Goal: Use online tool/utility: Use online tool/utility

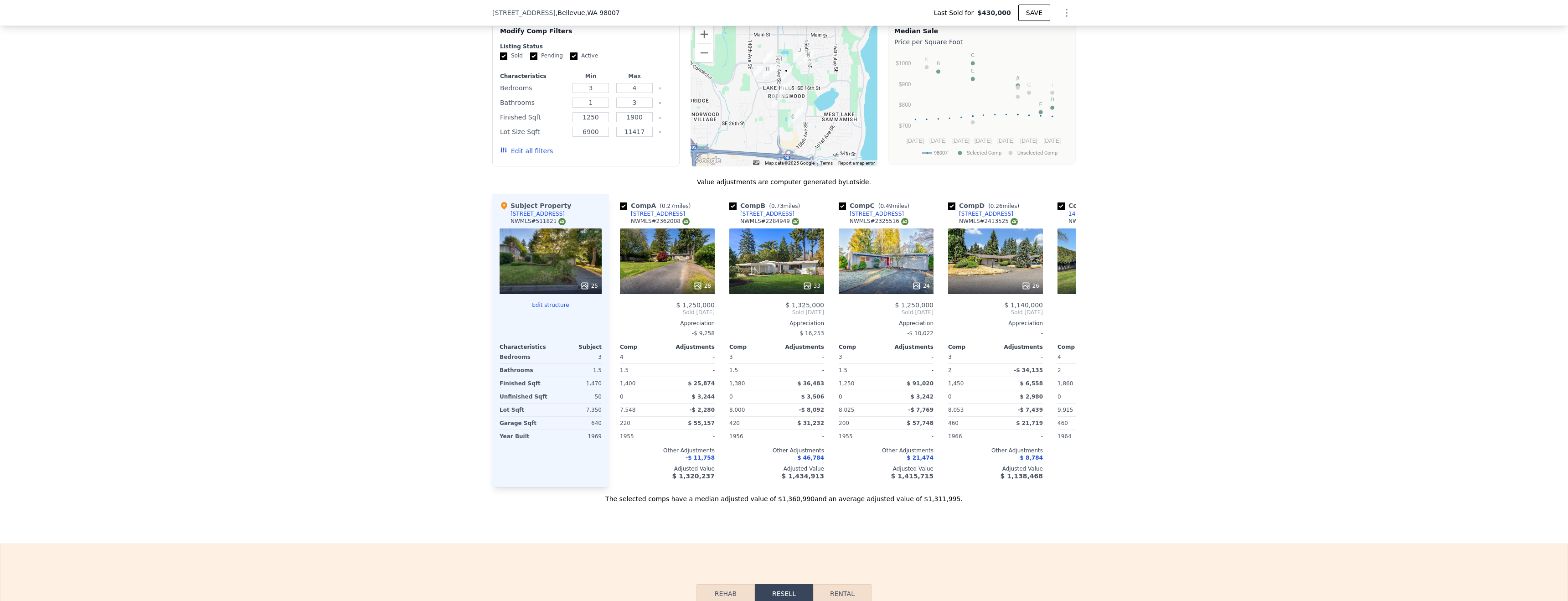
scroll to position [974, 0]
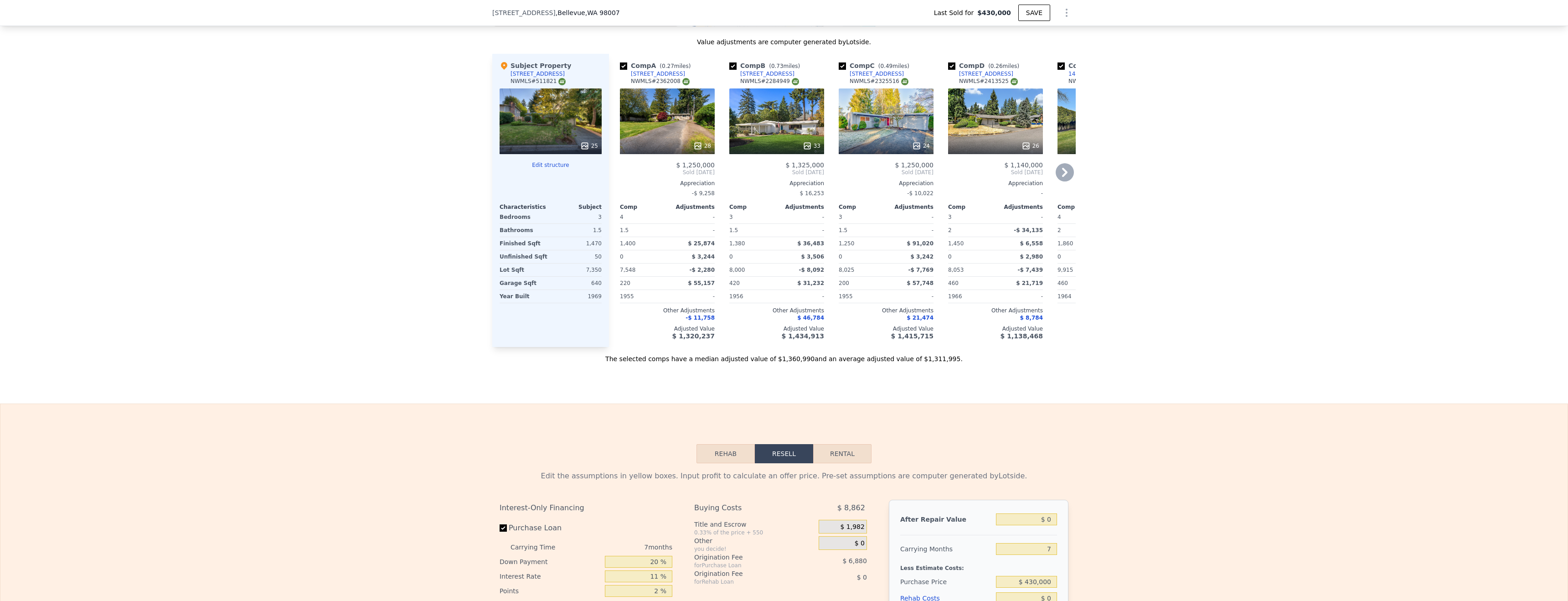
click at [1065, 174] on icon at bounding box center [1065, 172] width 5 height 9
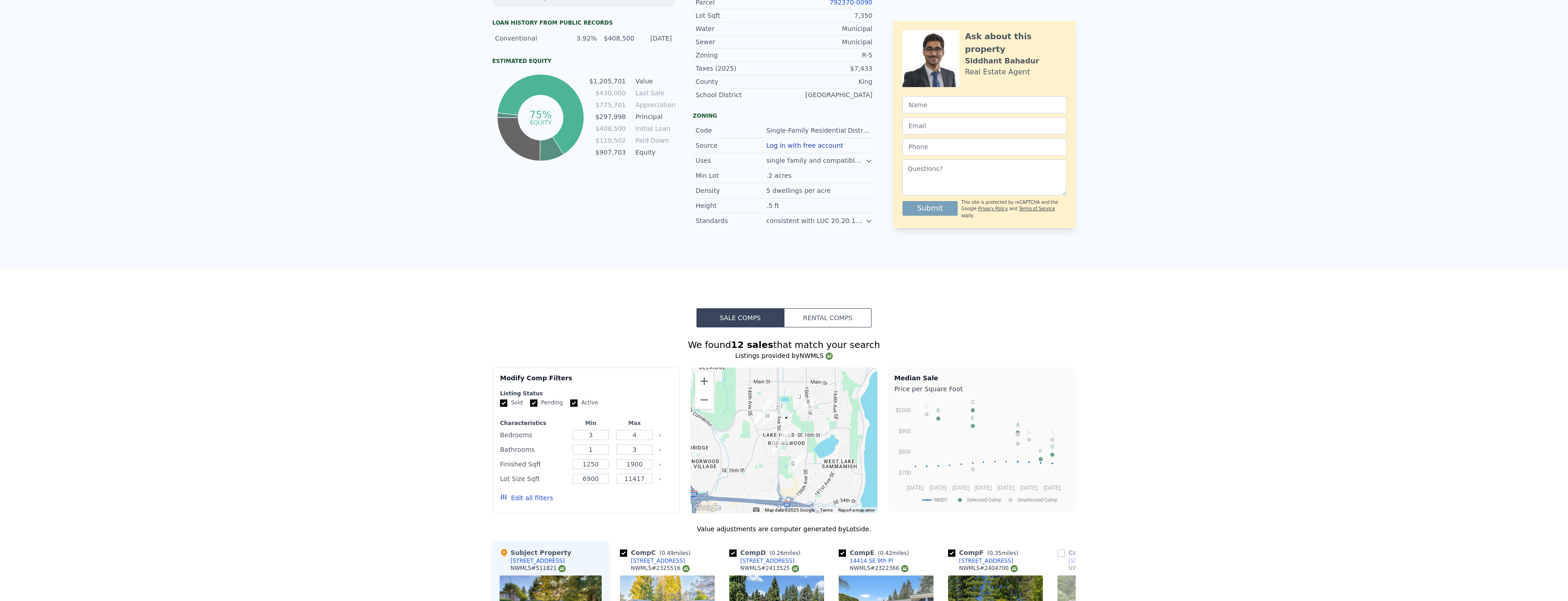
scroll to position [3, 0]
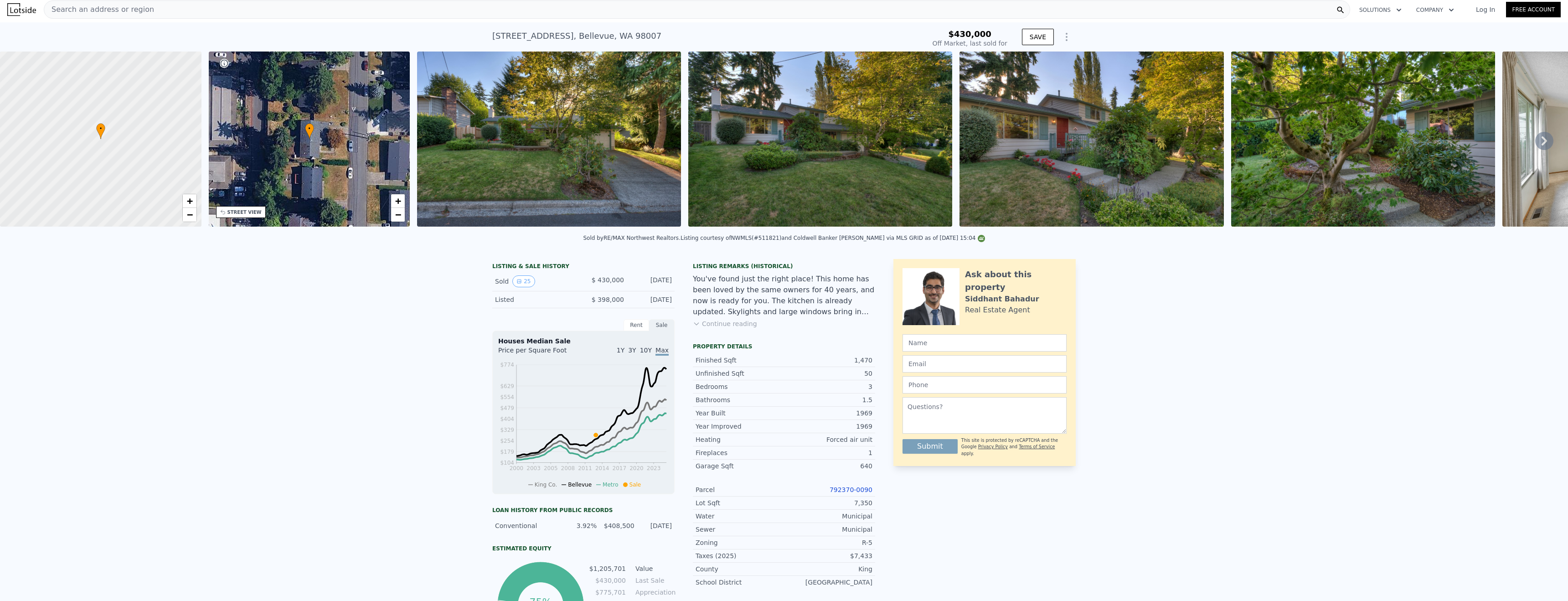
type input "$ 1,318,000"
type input "$ 754,488"
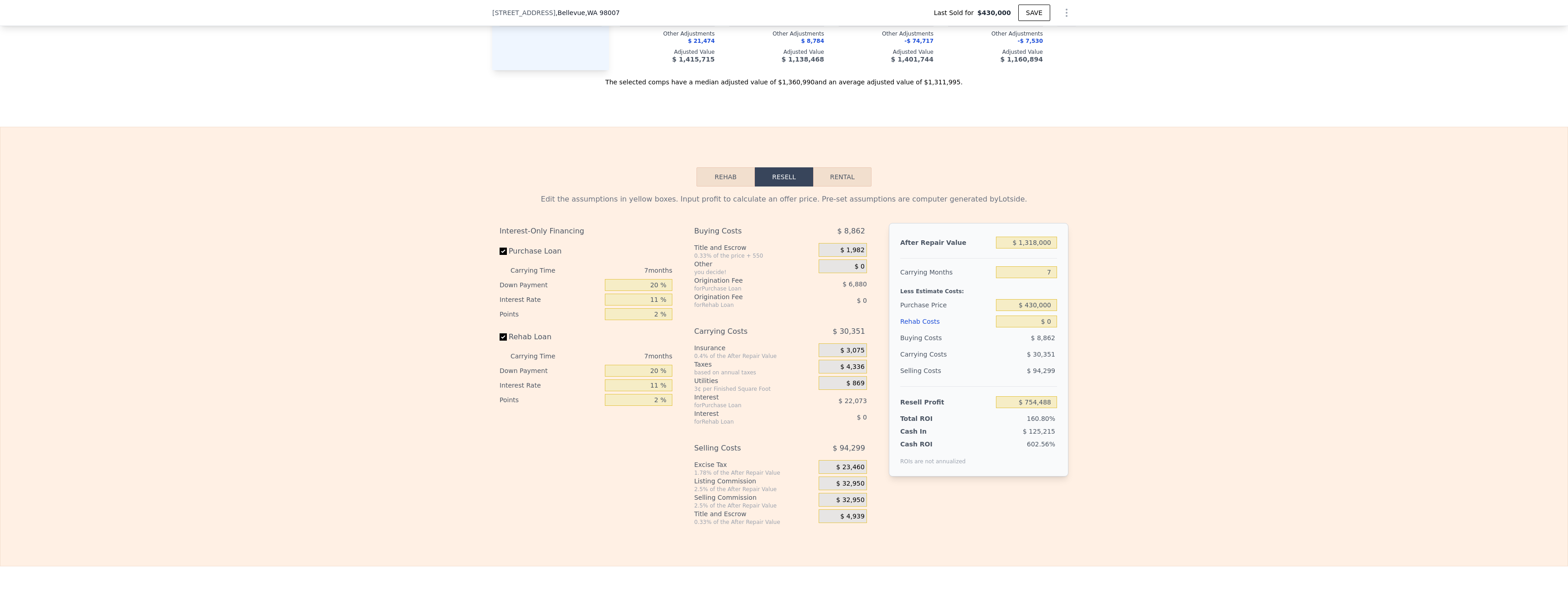
scroll to position [1269, 0]
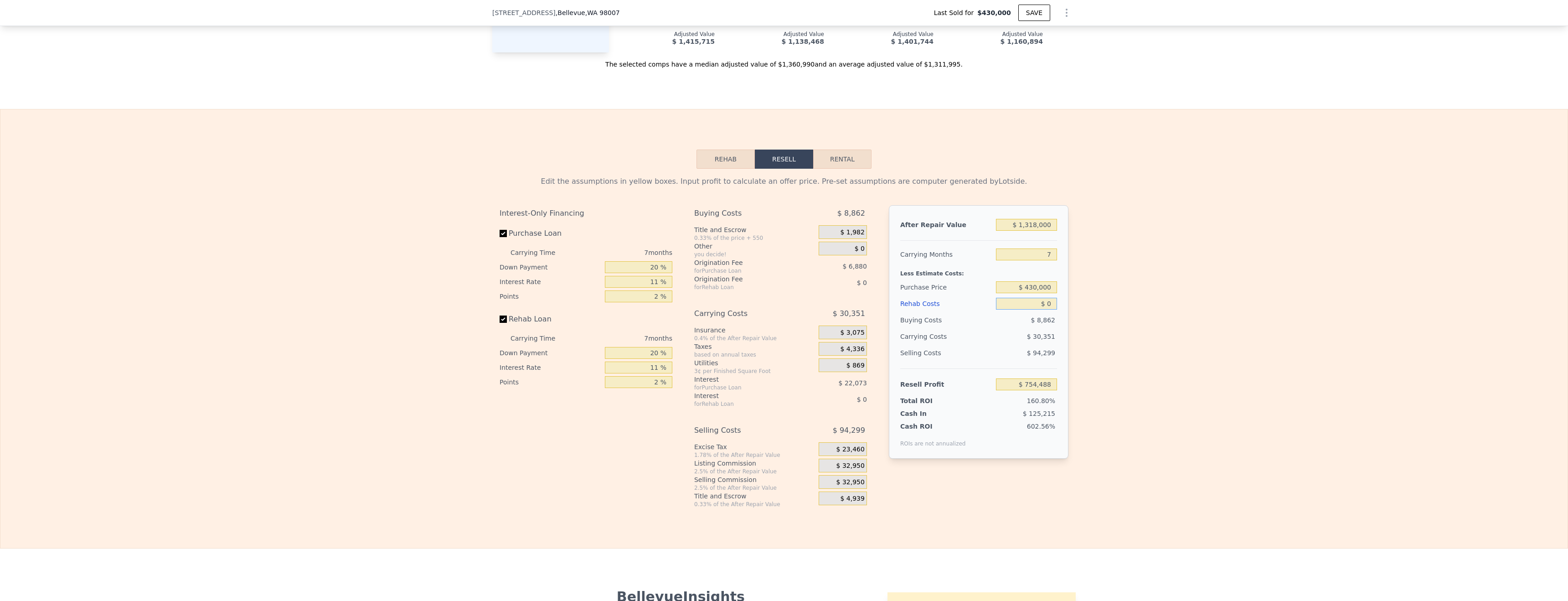
click at [1041, 302] on input "$ 0" at bounding box center [1026, 303] width 61 height 12
drag, startPoint x: 1041, startPoint y: 302, endPoint x: 1291, endPoint y: 278, distance: 251.1
click at [1041, 302] on input "$ 0" at bounding box center [1026, 303] width 61 height 12
type input "$ 5"
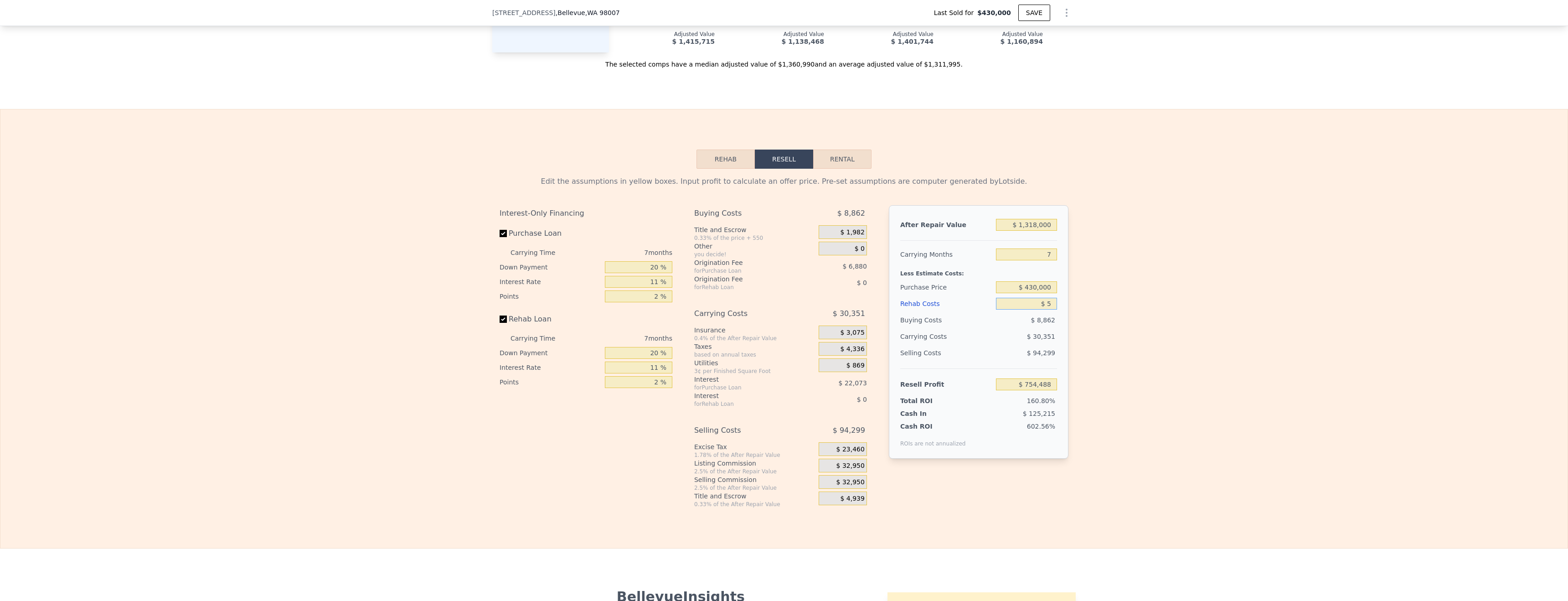
type input "$ 754,483"
type input "$ 50"
type input "$ 754,437"
type input "$ 5"
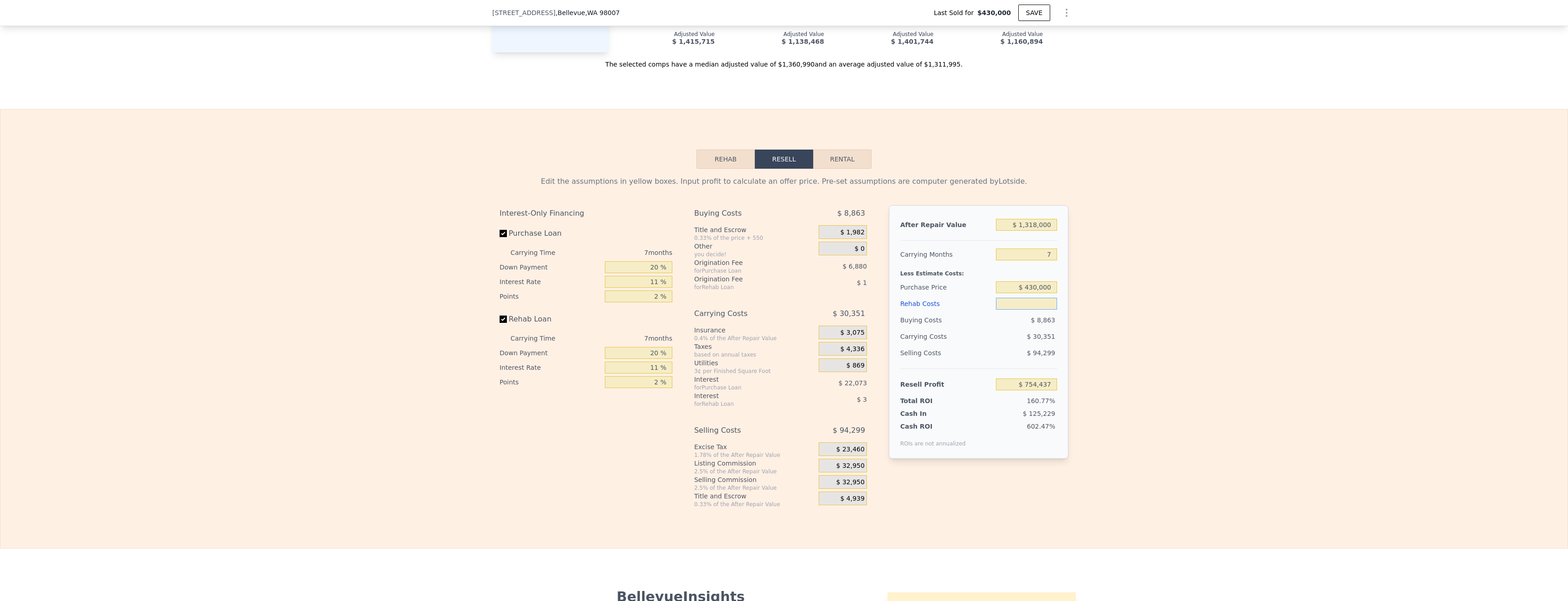
type input "$ 754,483"
type input "$ 75"
type input "$ 754,405"
type input "$ 705"
type input "$ 753,737"
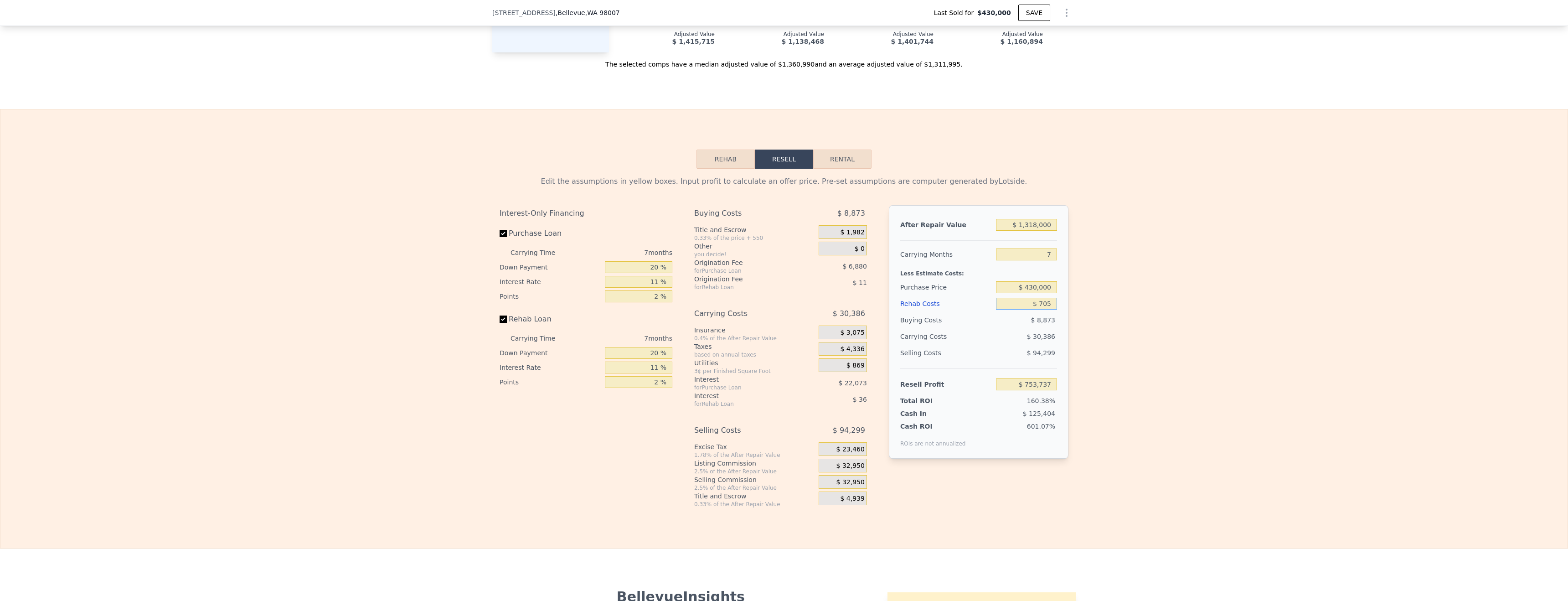
type input "$ 7,005"
type input "$ 747,014"
type input "$ 70,005"
type input "$ 679,772"
type input "$ 700,005"
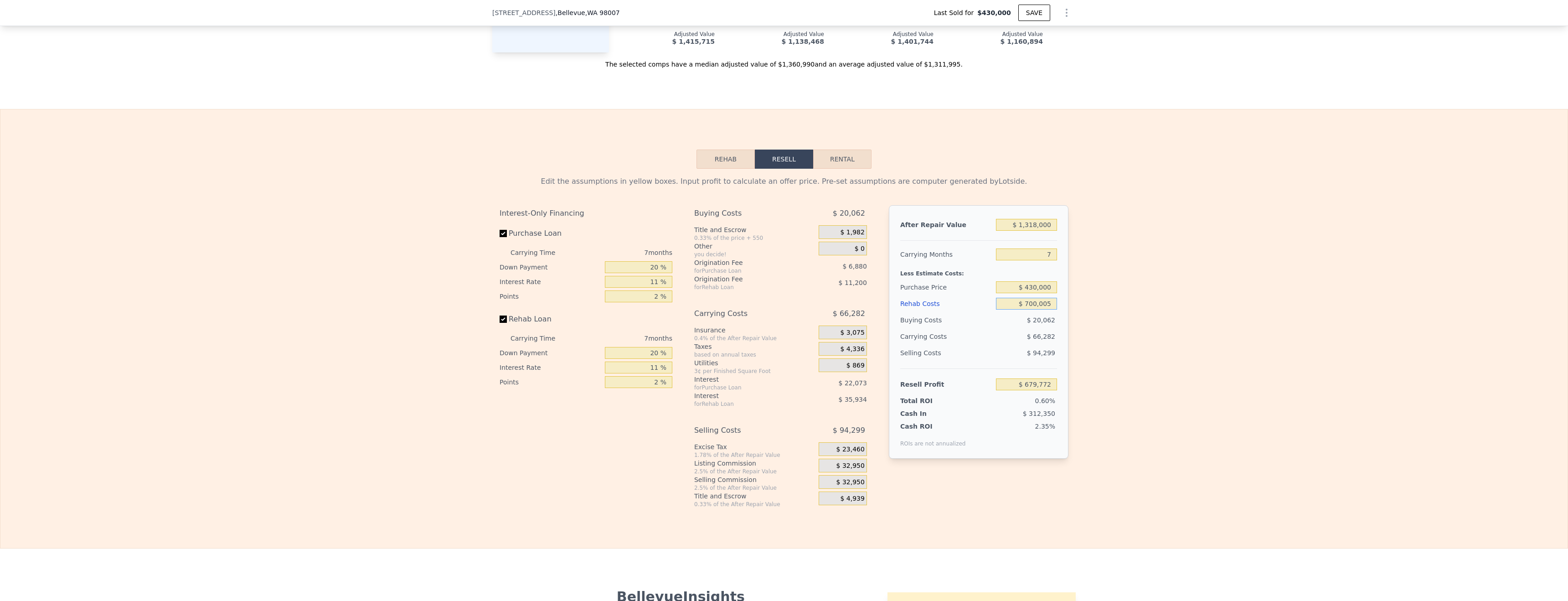
type input "$ 7,352"
click at [1391, 311] on div "Edit the assumptions in yellow boxes. Input profit to calculate an offer price.…" at bounding box center [784, 338] width 1567 height 339
click at [1034, 284] on input "$ 430,000" at bounding box center [1026, 287] width 61 height 12
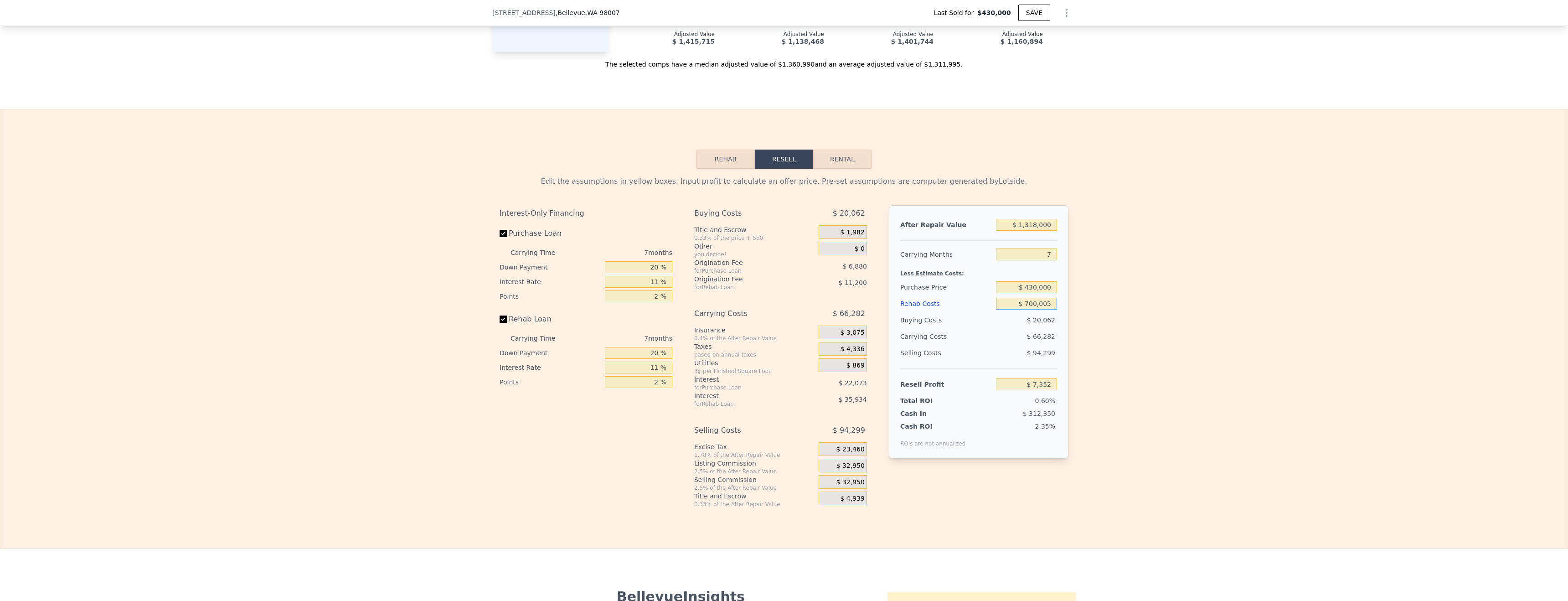
click at [1038, 308] on input "$ 700,005" at bounding box center [1026, 303] width 61 height 12
click at [1045, 288] on input "$ 430,000" at bounding box center [1026, 287] width 61 height 12
click at [1053, 306] on div "After Repair Value $ 1,318,000 Carrying Months 7 Less Estimate Costs: Purchase …" at bounding box center [978, 332] width 180 height 253
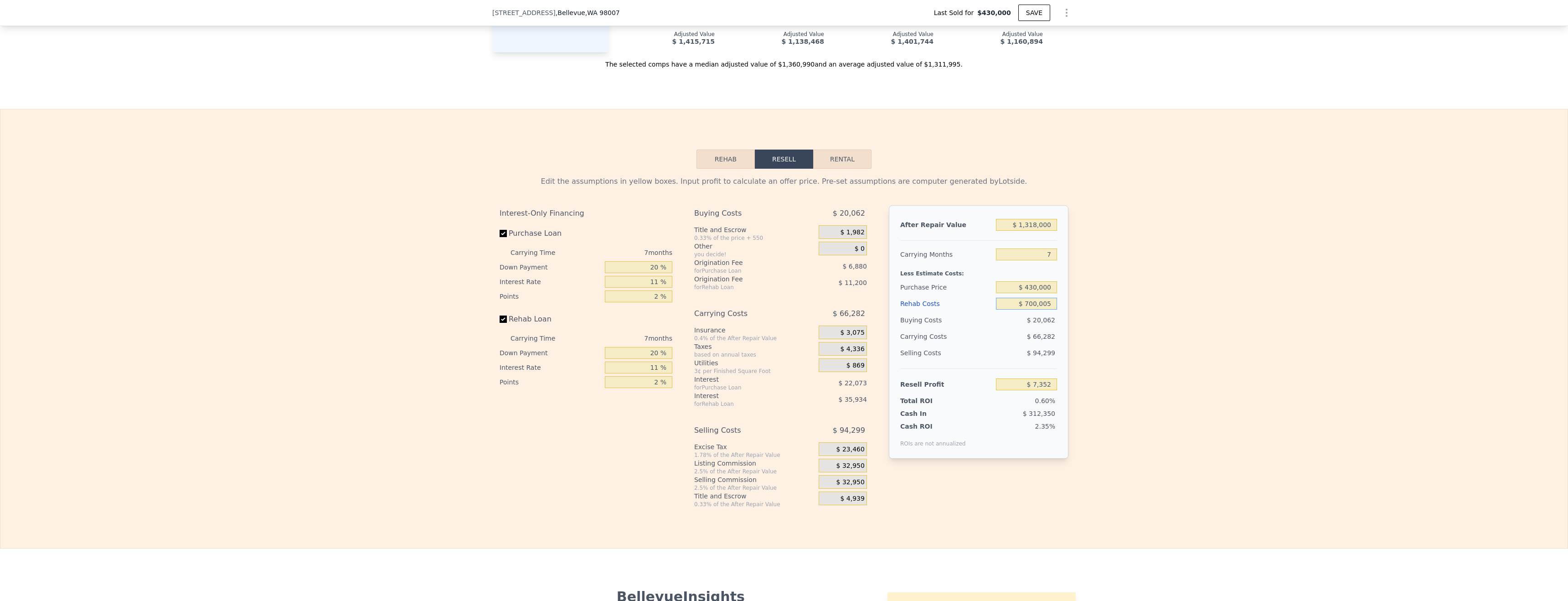
click at [1051, 306] on input "$ 700,005" at bounding box center [1026, 303] width 61 height 12
type input "$ 70,000"
type input "$ 679,777"
type input "$ 70,000"
click at [1148, 304] on div "Edit the assumptions in yellow boxes. Input profit to calculate an offer price.…" at bounding box center [784, 338] width 1567 height 339
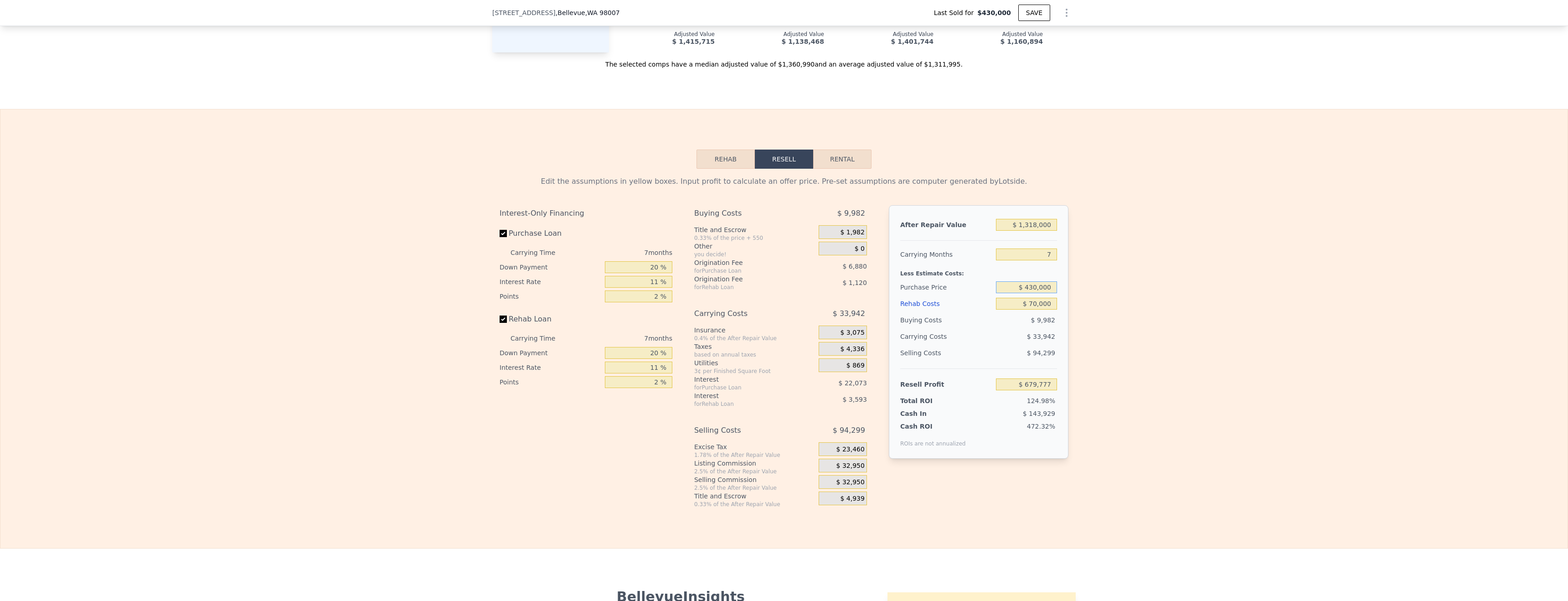
click at [1044, 286] on input "$ 430,000" at bounding box center [1026, 287] width 61 height 12
paste input "1,045"
type input "$ 1,045,000"
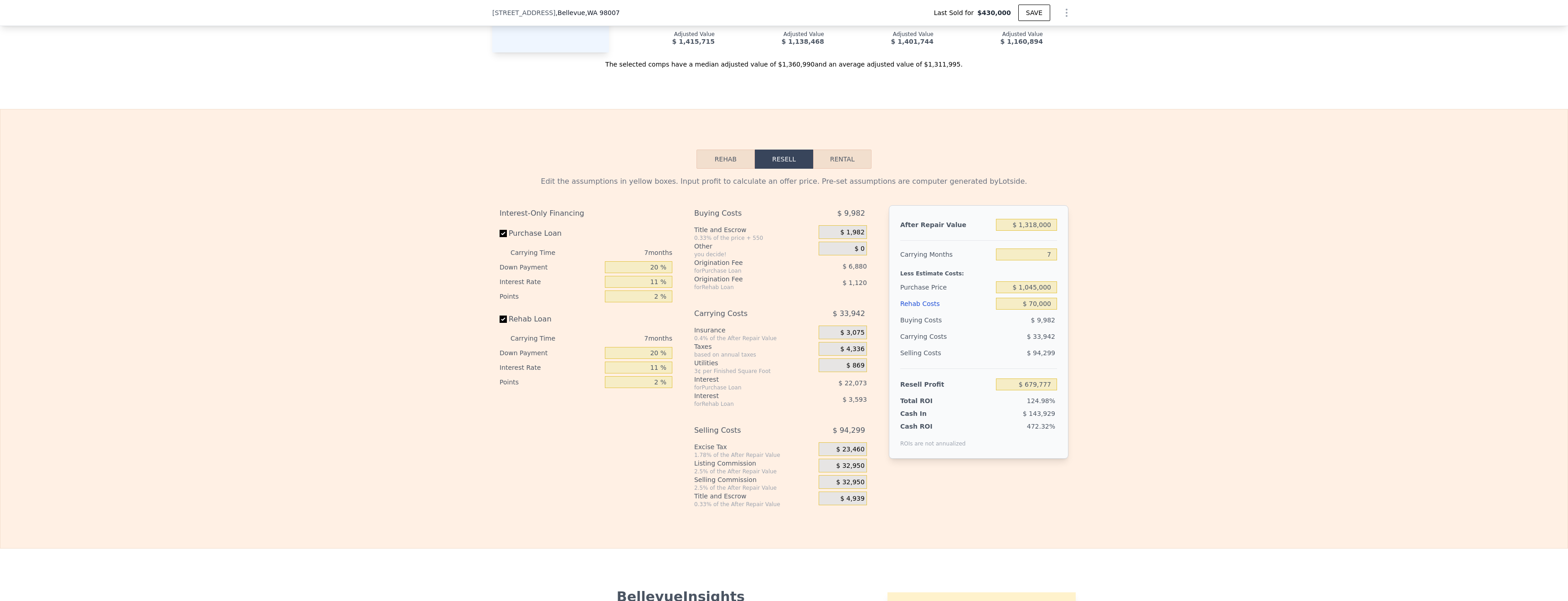
click at [1148, 287] on div "Edit the assumptions in yellow boxes. Input profit to calculate an offer price.…" at bounding box center [784, 338] width 1567 height 339
type input "$ 21,319"
click at [662, 267] on input "20 %" at bounding box center [639, 267] width 68 height 12
drag, startPoint x: 662, startPoint y: 267, endPoint x: 786, endPoint y: 275, distance: 124.3
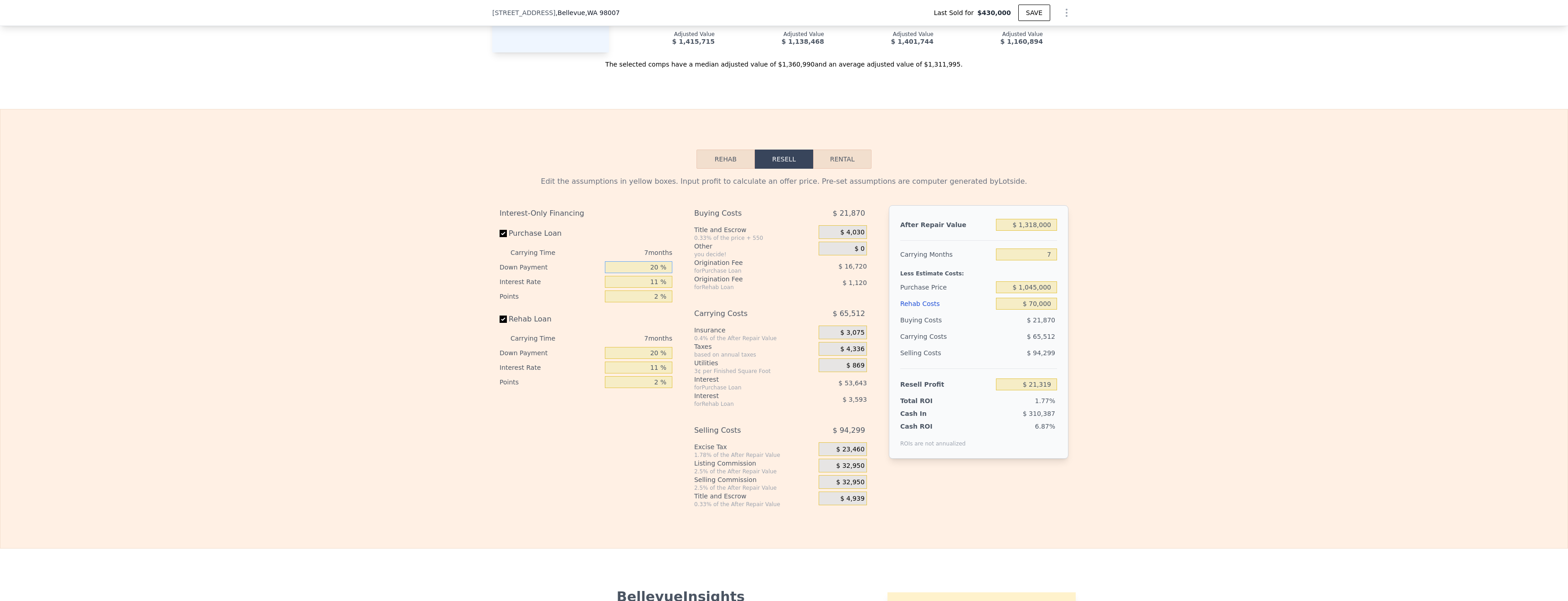
click at [665, 268] on input "20 %" at bounding box center [639, 267] width 68 height 12
type input "1 %"
type input "$ 4,608"
type input "10 %"
type input "$ 12,523"
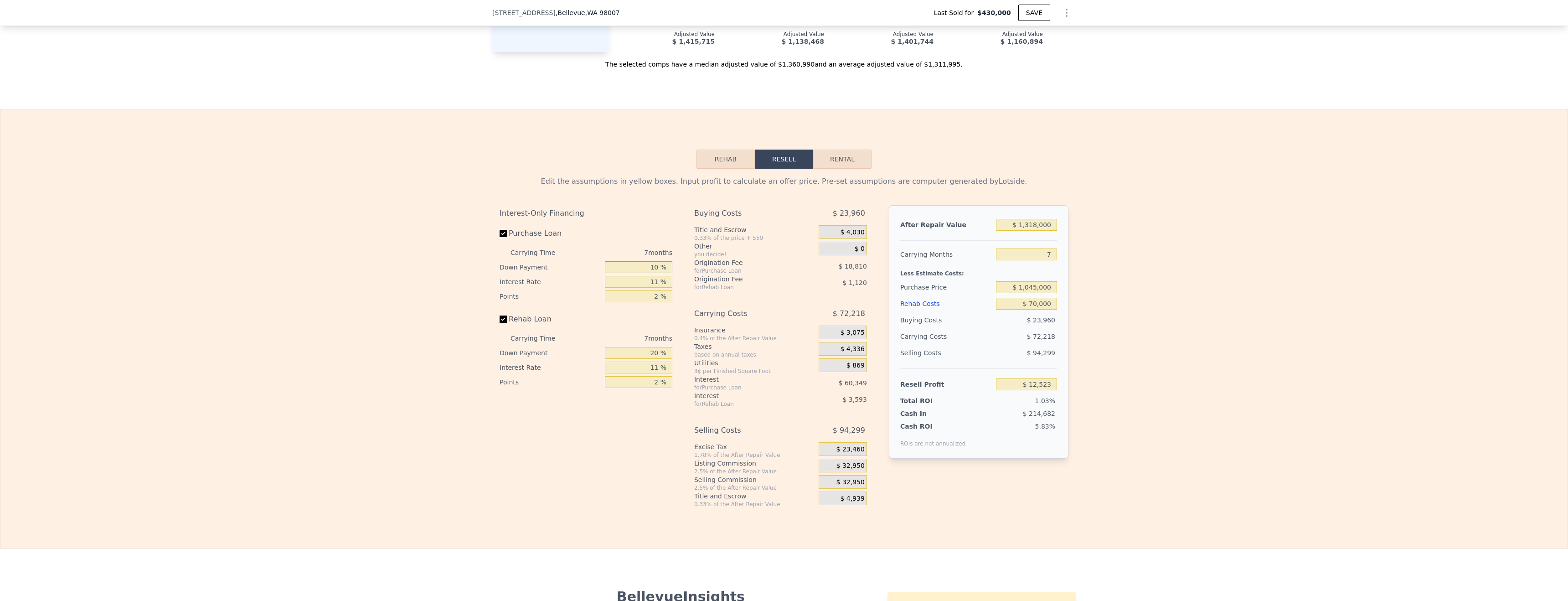
type input "10 %"
drag, startPoint x: 192, startPoint y: 382, endPoint x: 197, endPoint y: 381, distance: 5.1
click at [192, 382] on div "Edit the assumptions in yellow boxes. Input profit to calculate an offer price.…" at bounding box center [784, 338] width 1567 height 339
click at [651, 352] on input "20 %" at bounding box center [639, 353] width 68 height 12
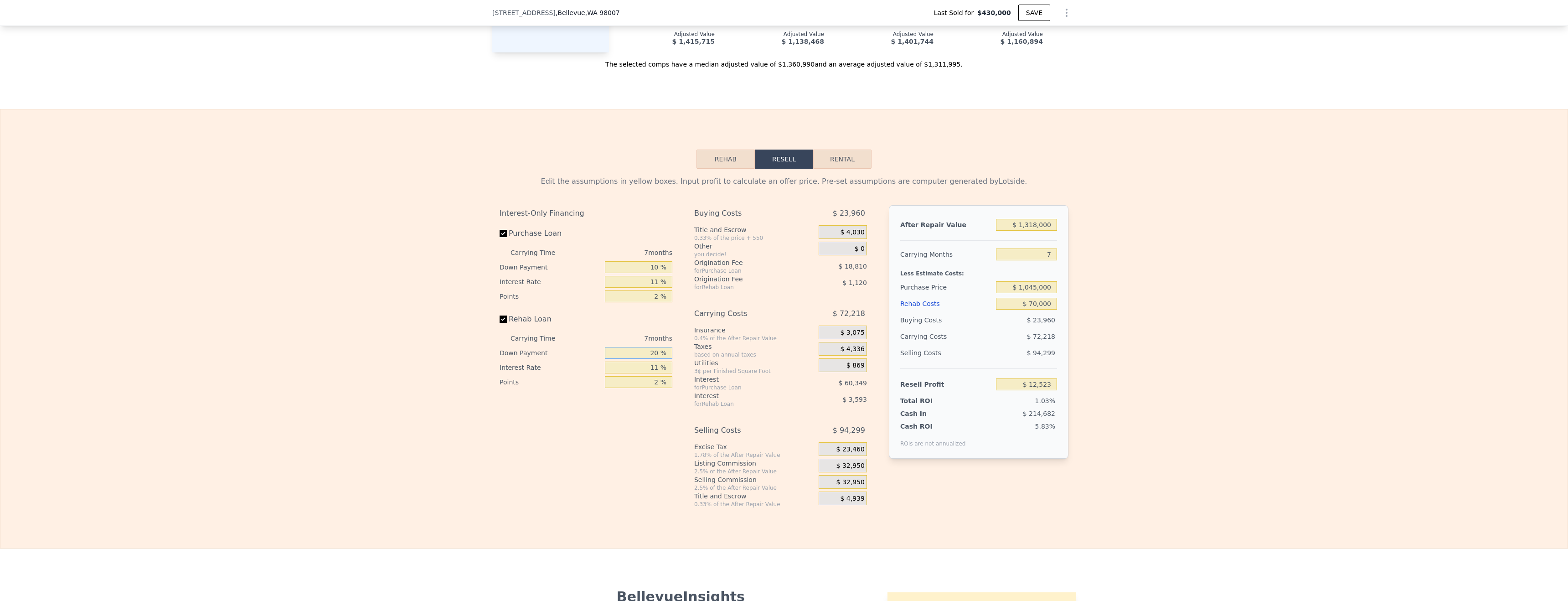
click at [651, 352] on input "20 %" at bounding box center [639, 353] width 68 height 12
type input "0 %"
type input "$ 11,340"
type input "0 %"
click at [597, 420] on div "Interest-Only Financing Purchase Loan Carrying Time 7 months Down Payment 10 % …" at bounding box center [590, 356] width 180 height 303
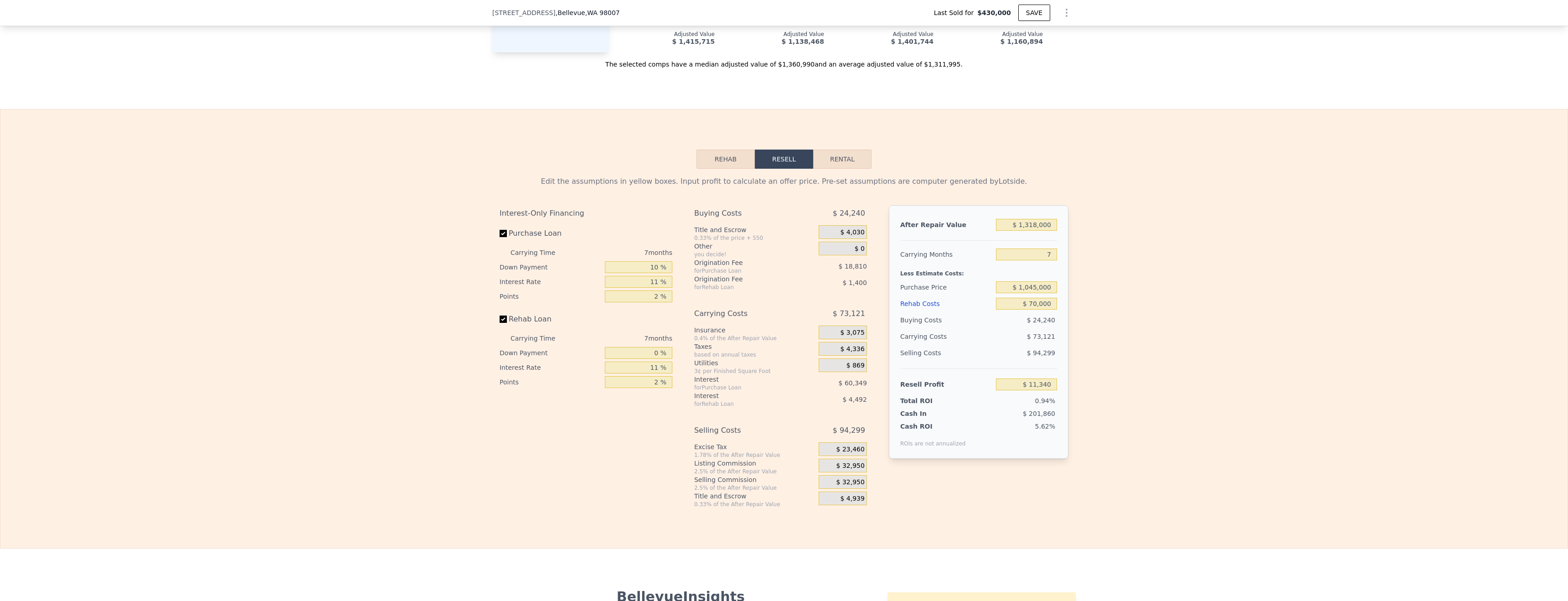
click at [1124, 373] on div "Edit the assumptions in yellow boxes. Input profit to calculate an offer price.…" at bounding box center [784, 338] width 1567 height 339
click at [660, 300] on input "2 %" at bounding box center [639, 296] width 68 height 12
type input "2 %"
type input ".5 %"
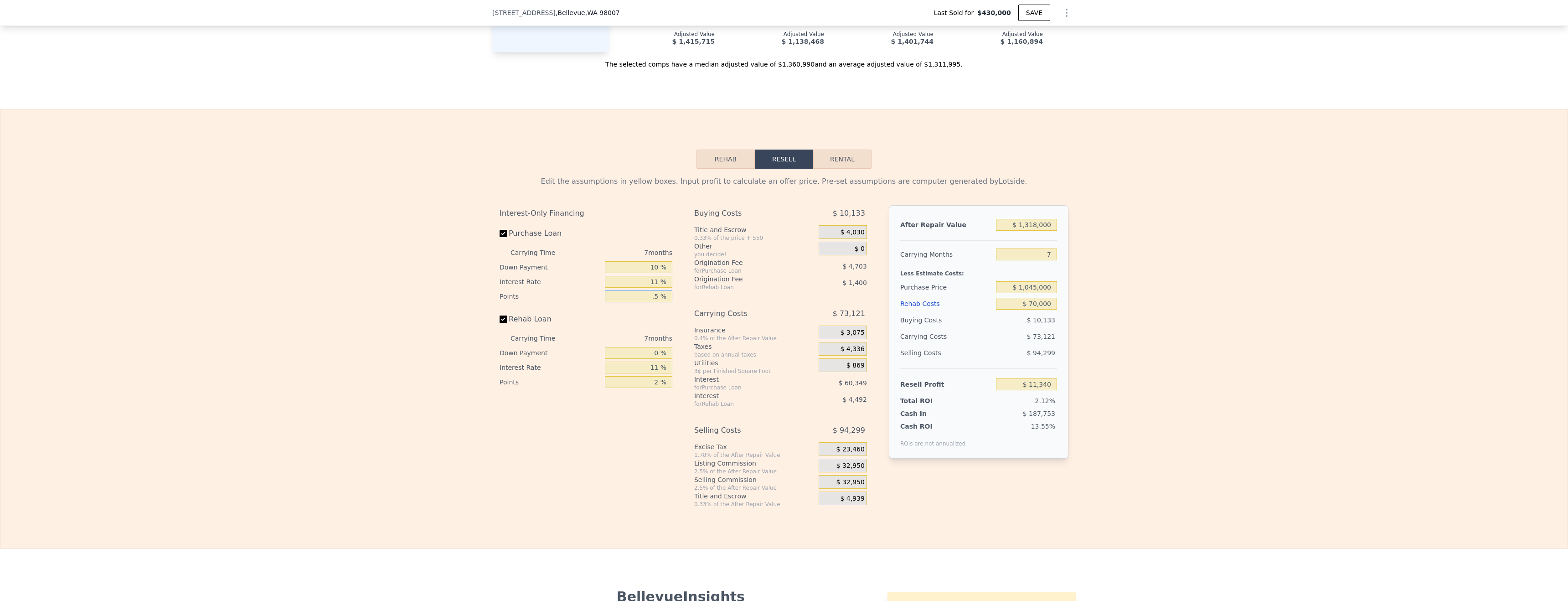
type input "$ 25,447"
type input "0.5 %"
click at [661, 383] on input "2 %" at bounding box center [639, 382] width 68 height 12
type input "2 %"
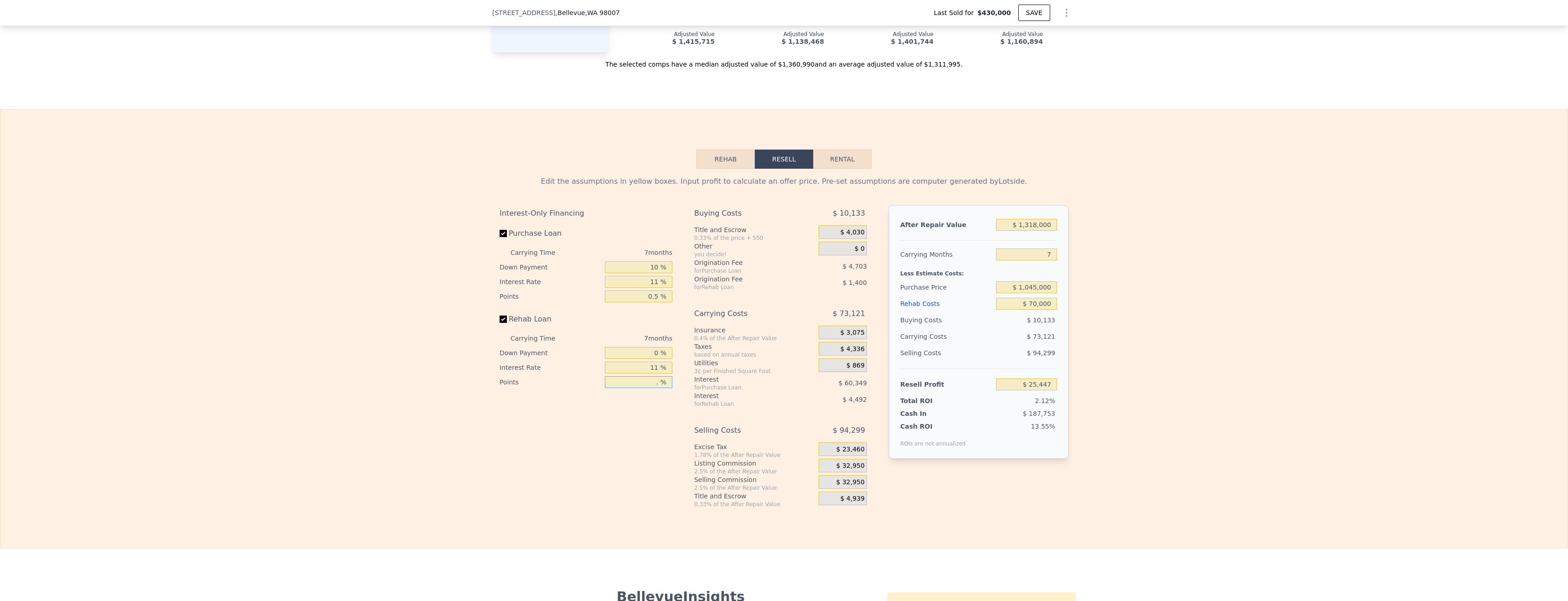
type input ".5 %"
type input "$ 26,497"
click at [1099, 420] on div "Edit the assumptions in yellow boxes. Input profit to calculate an offer price.…" at bounding box center [784, 338] width 1567 height 339
type input "0.5 %"
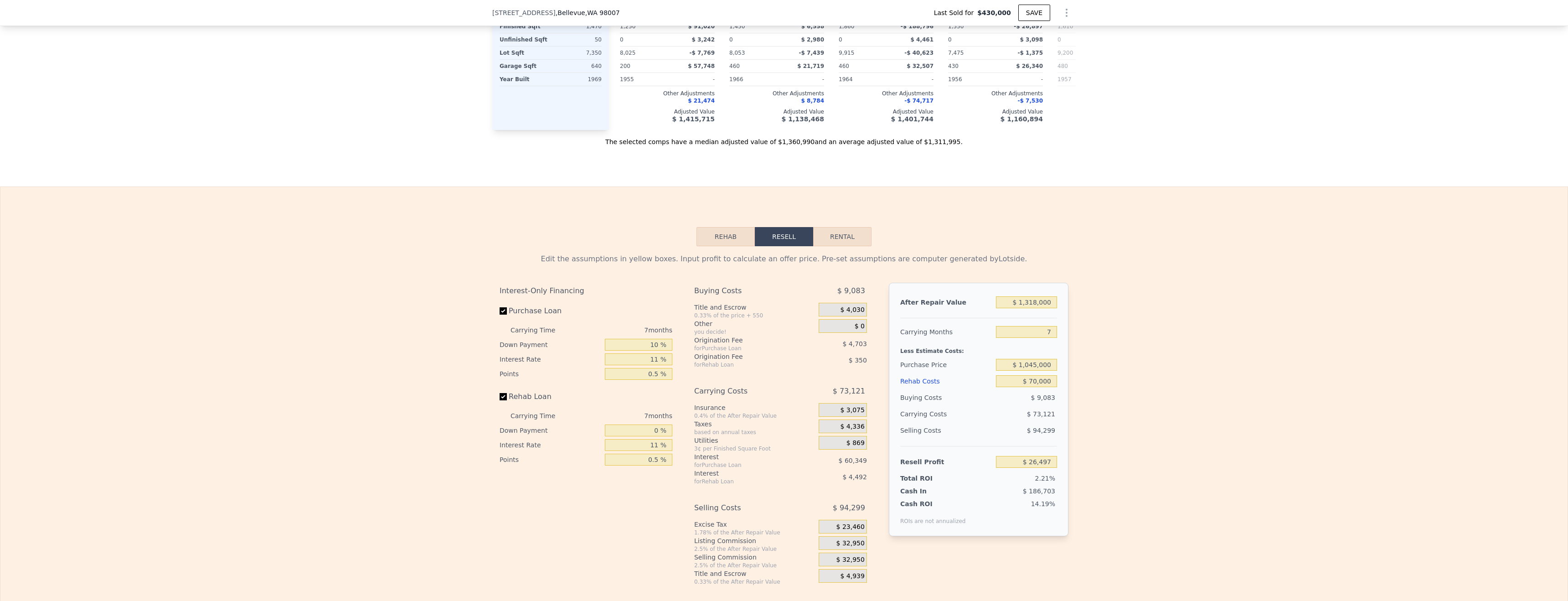
scroll to position [0, 219]
type input "$ 0"
type input "$ 754,488"
